Goal: Check status: Check status

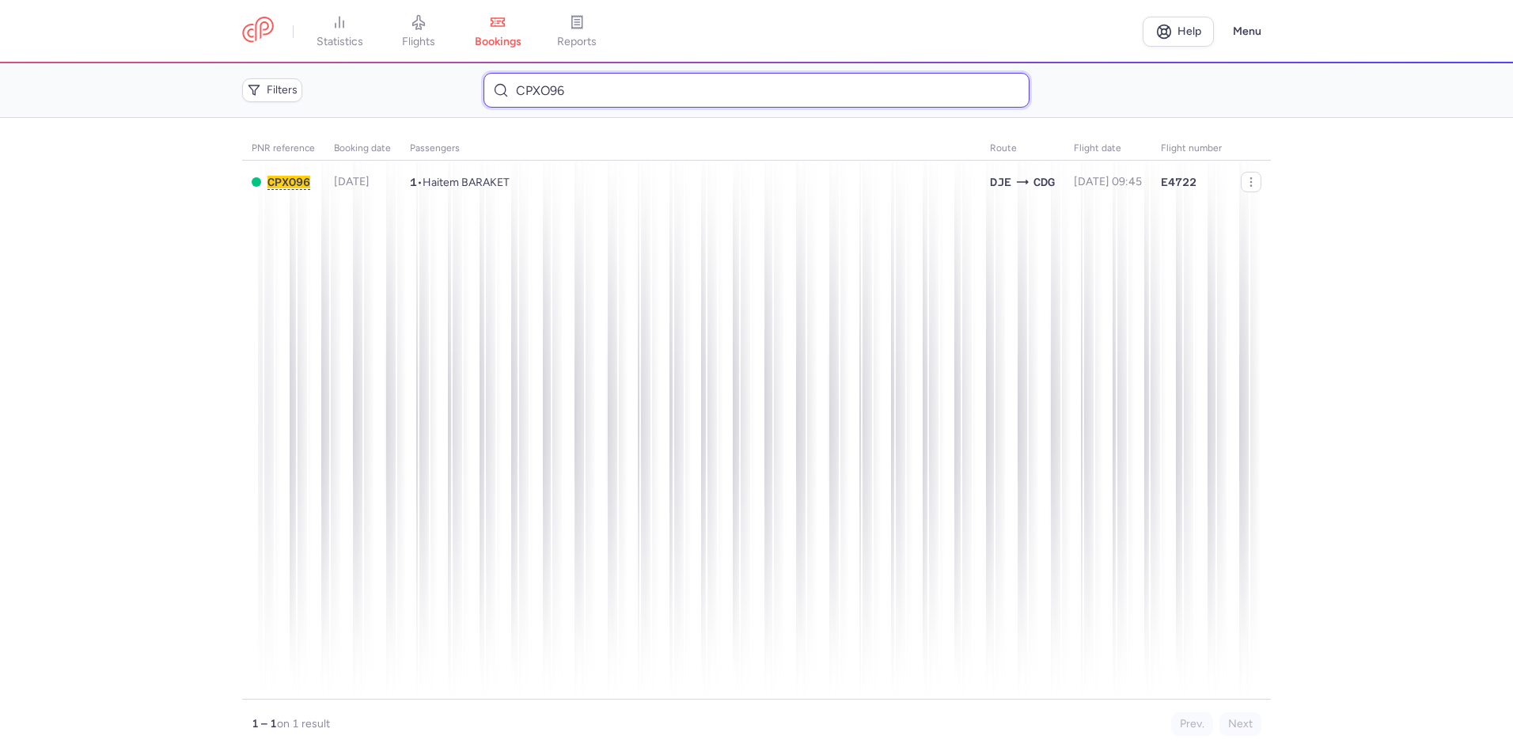
click at [608, 97] on input "CPXO96" at bounding box center [755, 90] width 545 height 35
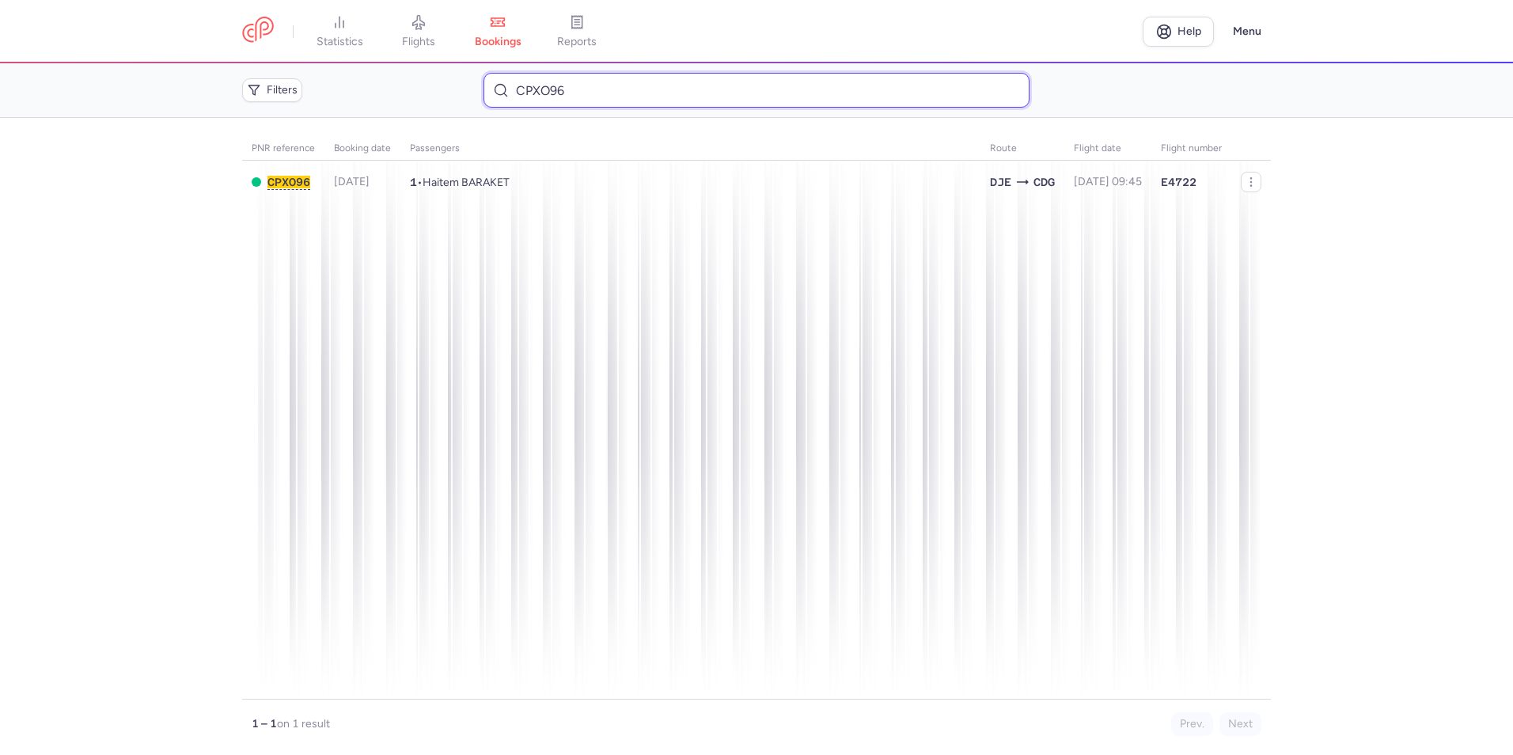
paste input "YCGX"
type input "CPYCGX"
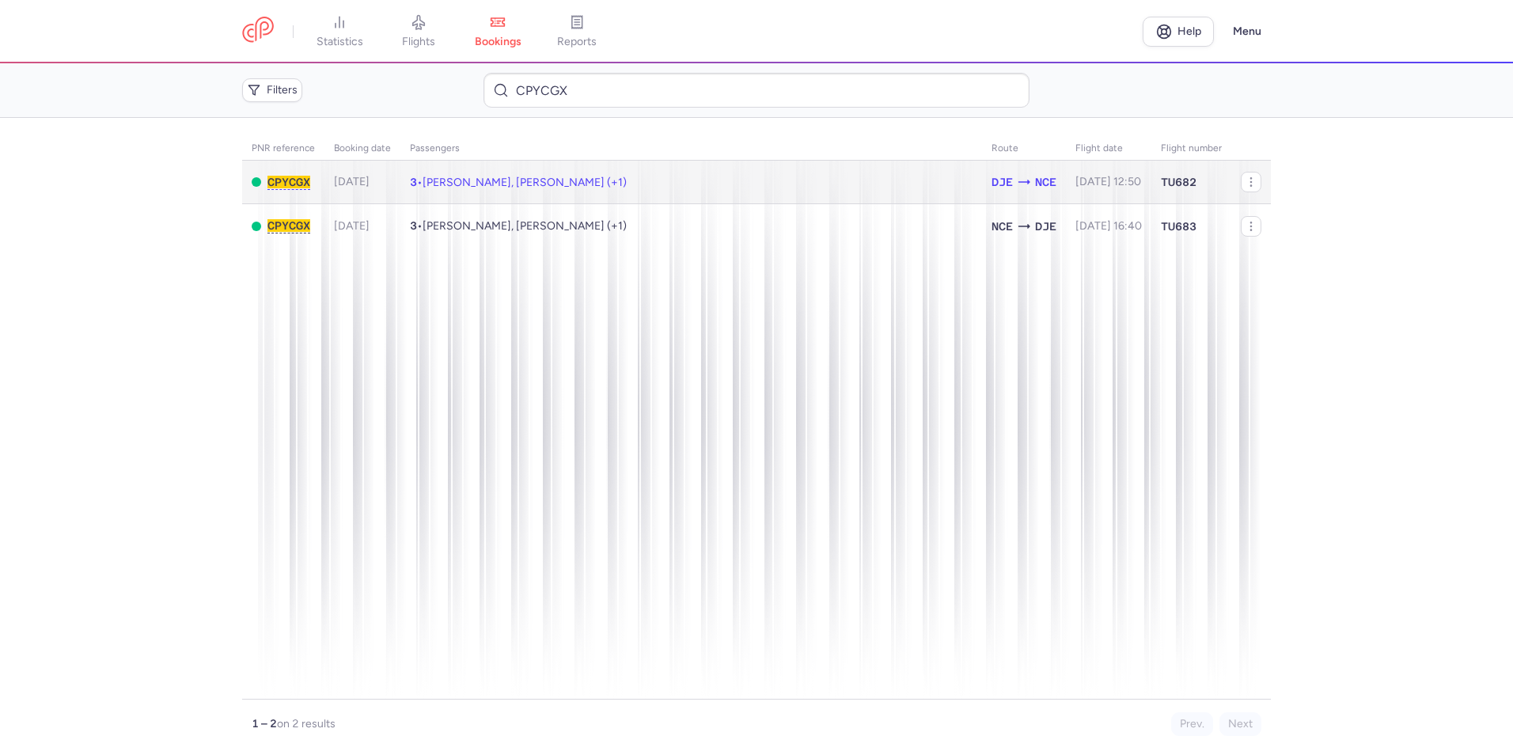
drag, startPoint x: 0, startPoint y: 0, endPoint x: 580, endPoint y: 199, distance: 613.0
click at [580, 199] on td "3 • Laugier LAURENCE, Etienne LAUGIER (+1)" at bounding box center [691, 183] width 582 height 44
